Goal: Task Accomplishment & Management: Manage account settings

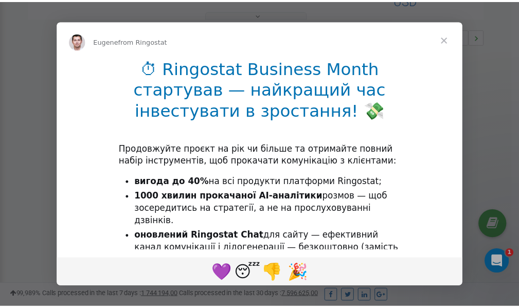
scroll to position [308, 0]
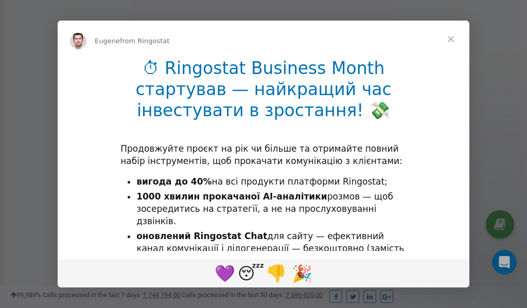
click at [453, 38] on span "Close" at bounding box center [450, 39] width 37 height 37
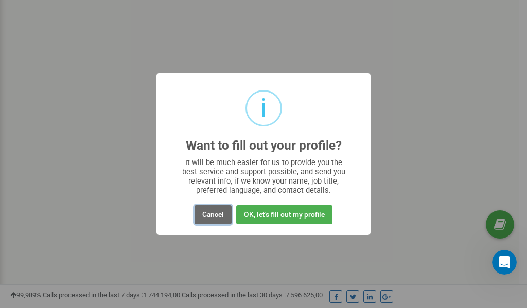
click at [212, 216] on button "Cancel" at bounding box center [212, 214] width 37 height 19
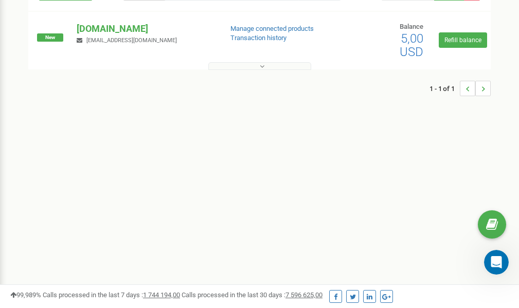
scroll to position [0, 0]
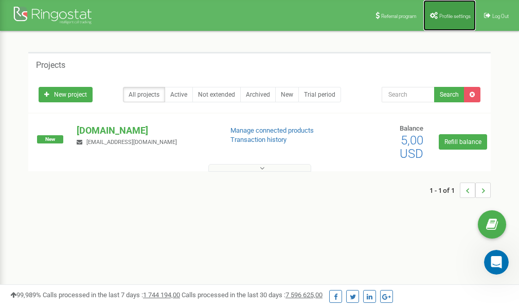
click at [458, 10] on link "Profile settings" at bounding box center [449, 15] width 52 height 31
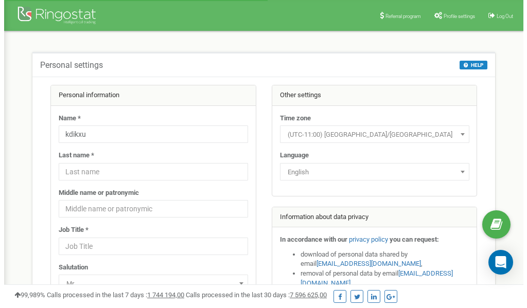
scroll to position [51, 0]
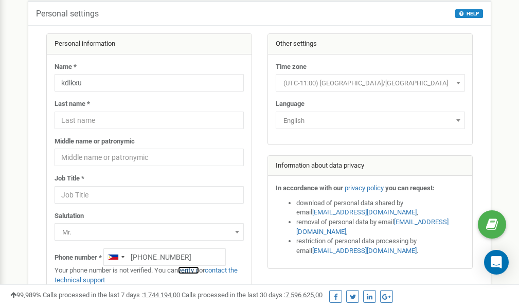
click at [189, 271] on link "verify it" at bounding box center [188, 270] width 21 height 8
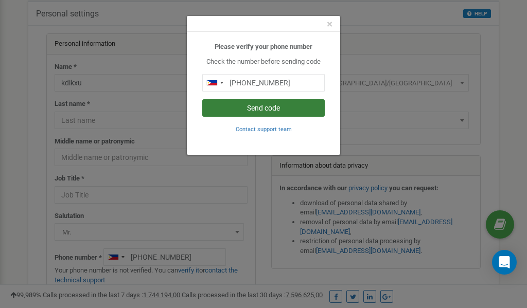
click at [251, 107] on button "Send code" at bounding box center [263, 107] width 122 height 17
